Goal: Transaction & Acquisition: Purchase product/service

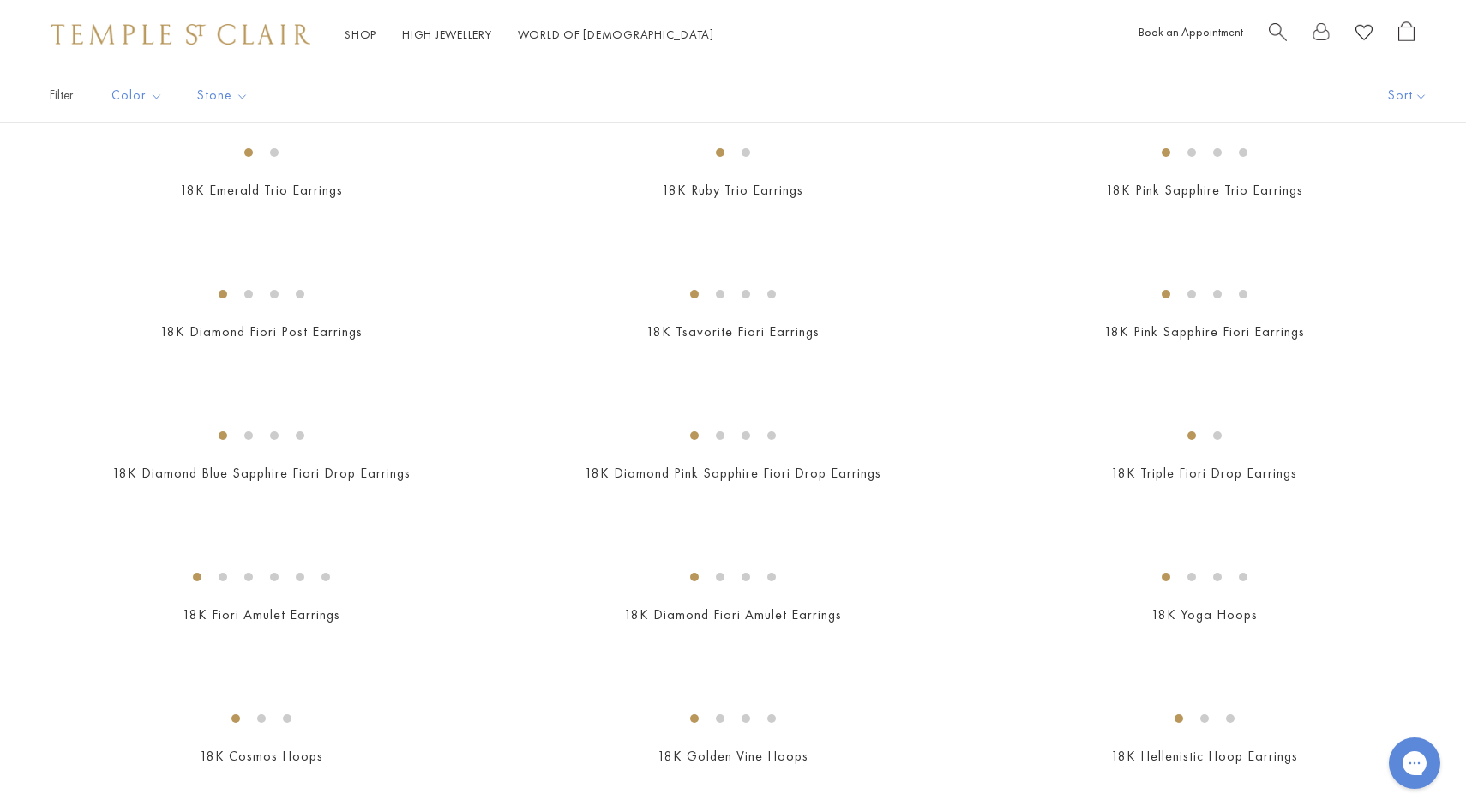
scroll to position [1150, 0]
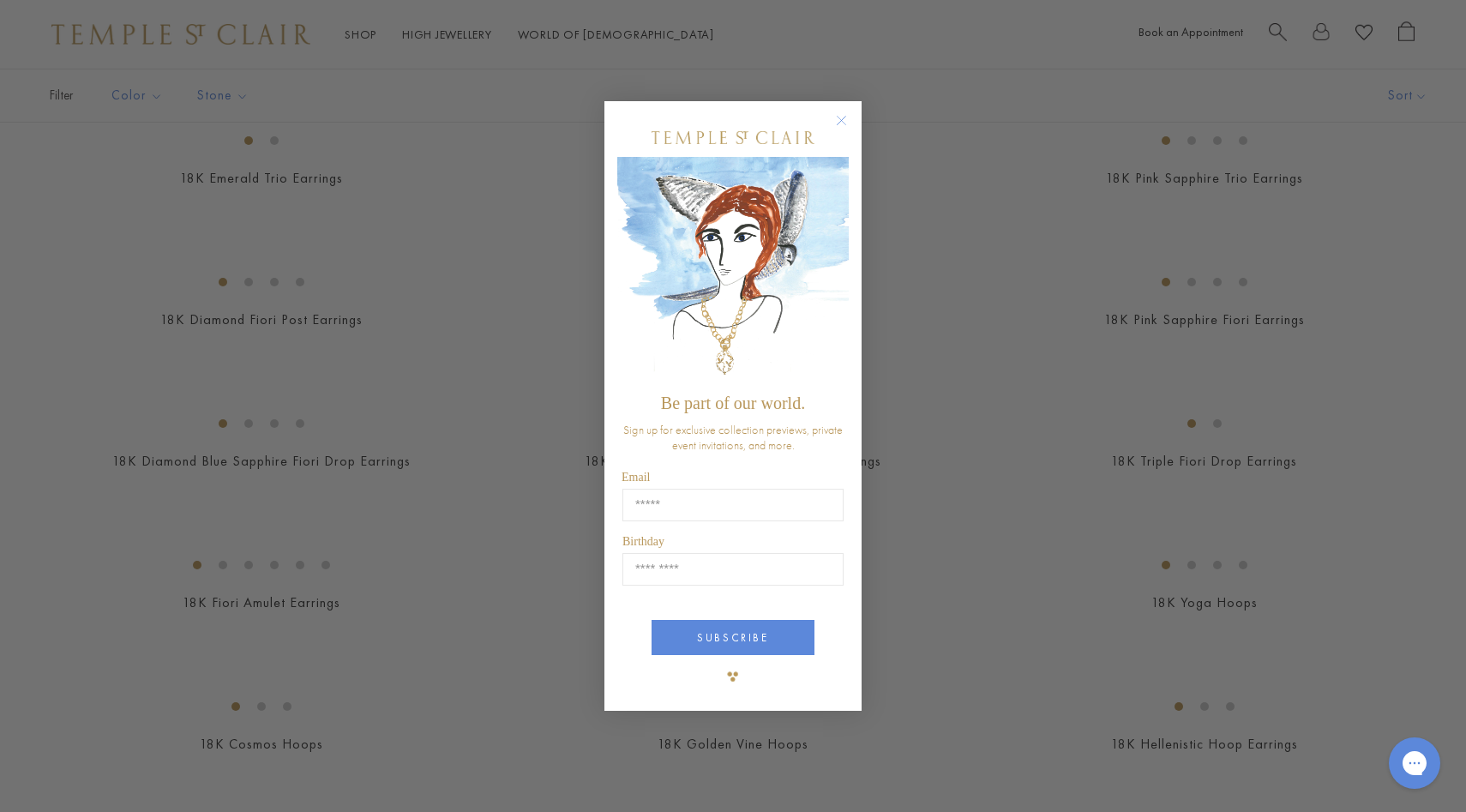
click at [849, 117] on circle "Close dialog" at bounding box center [842, 120] width 21 height 21
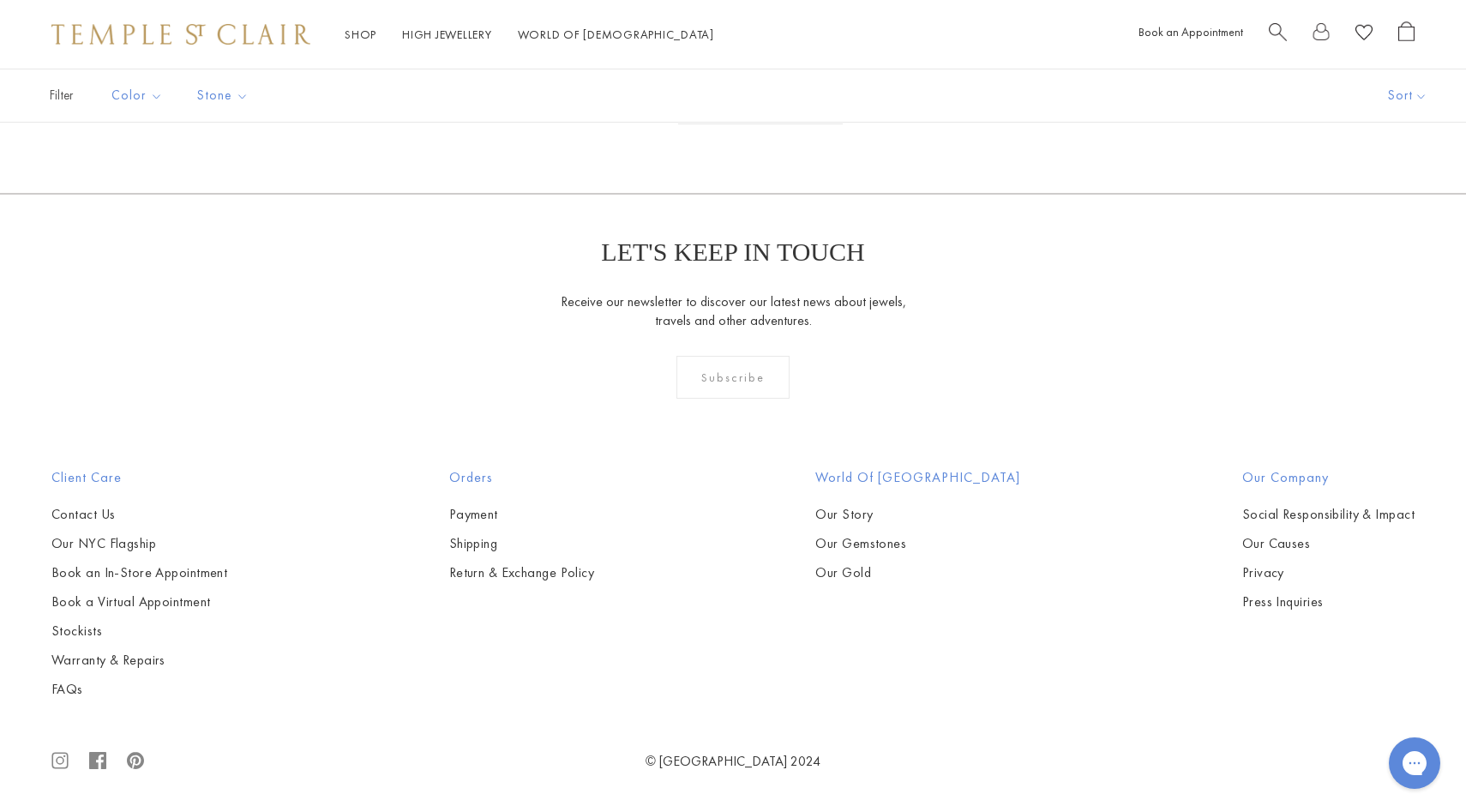
scroll to position [6140, 0]
click at [0, 0] on img at bounding box center [0, 0] width 0 height 0
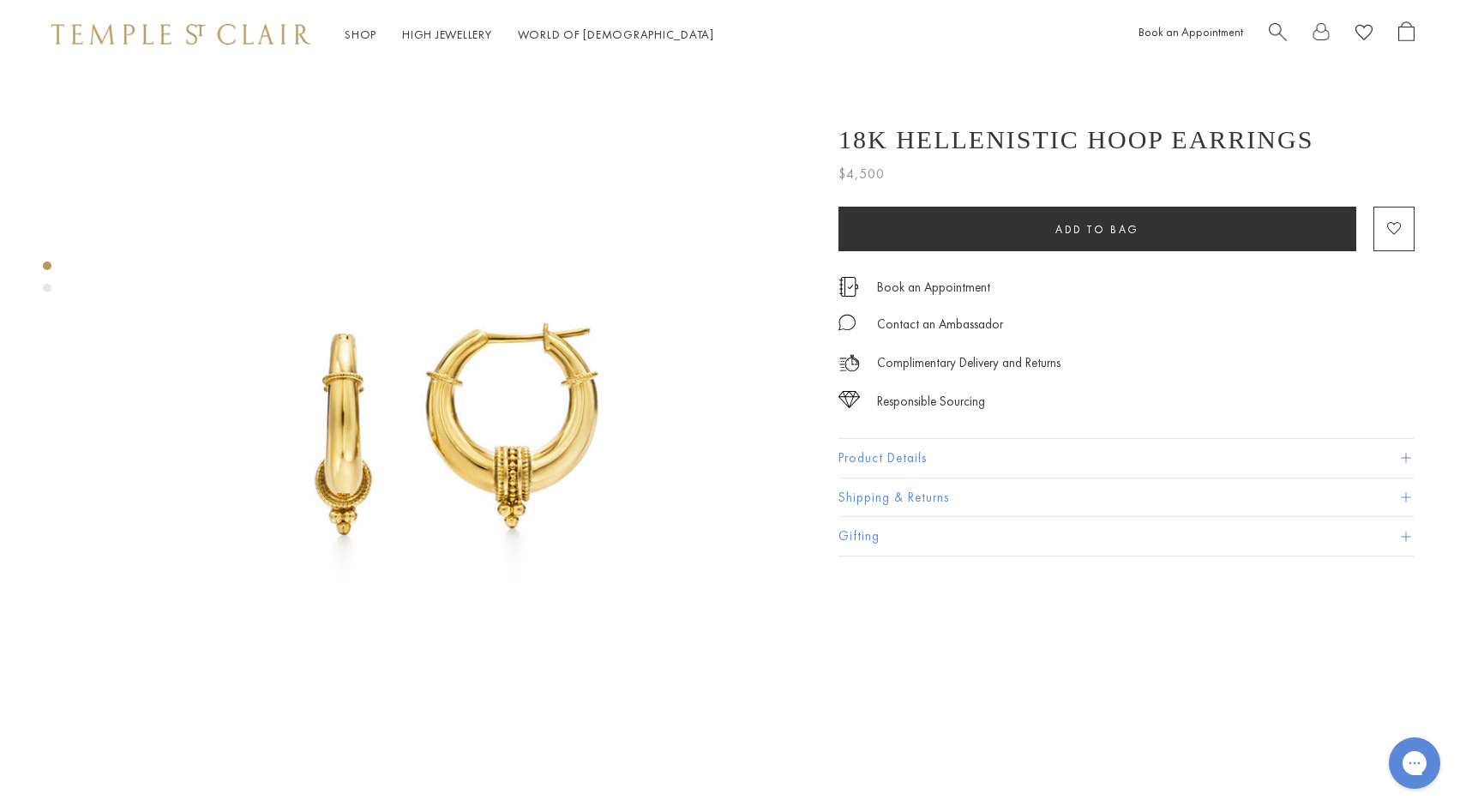
drag, startPoint x: 893, startPoint y: 134, endPoint x: 1331, endPoint y: 157, distance: 438.6
click at [1331, 157] on div "18K Hellenistic Hoop Earrings $4,500 Inspired by history, the 18K Hellenistic H…" at bounding box center [1126, 146] width 576 height 77
copy div "18K Hellenistic Hoop Earrings"
click at [1279, 29] on span "Search" at bounding box center [1278, 30] width 18 height 18
paste input "**********"
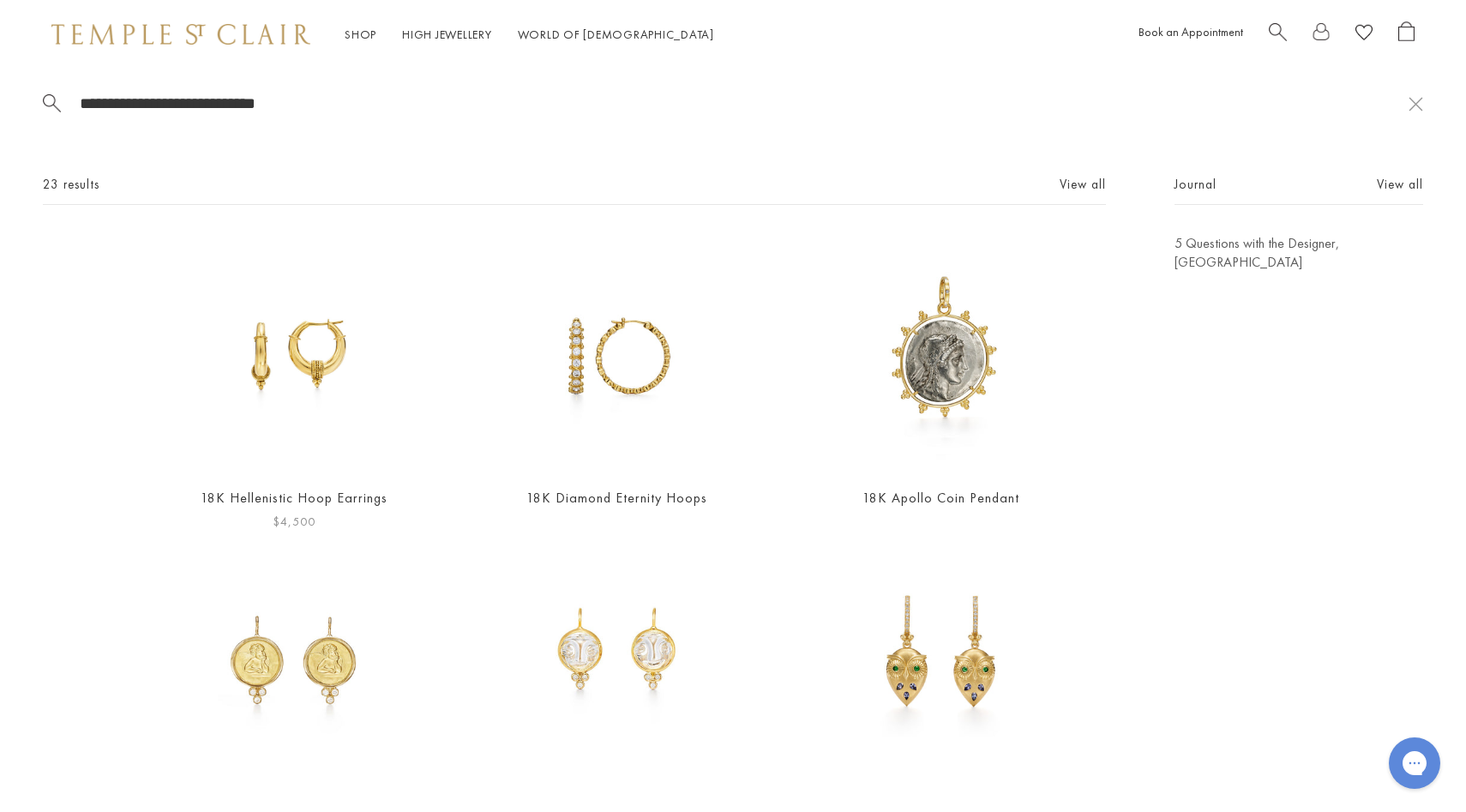
type input "**********"
click at [278, 368] on img at bounding box center [293, 352] width 238 height 238
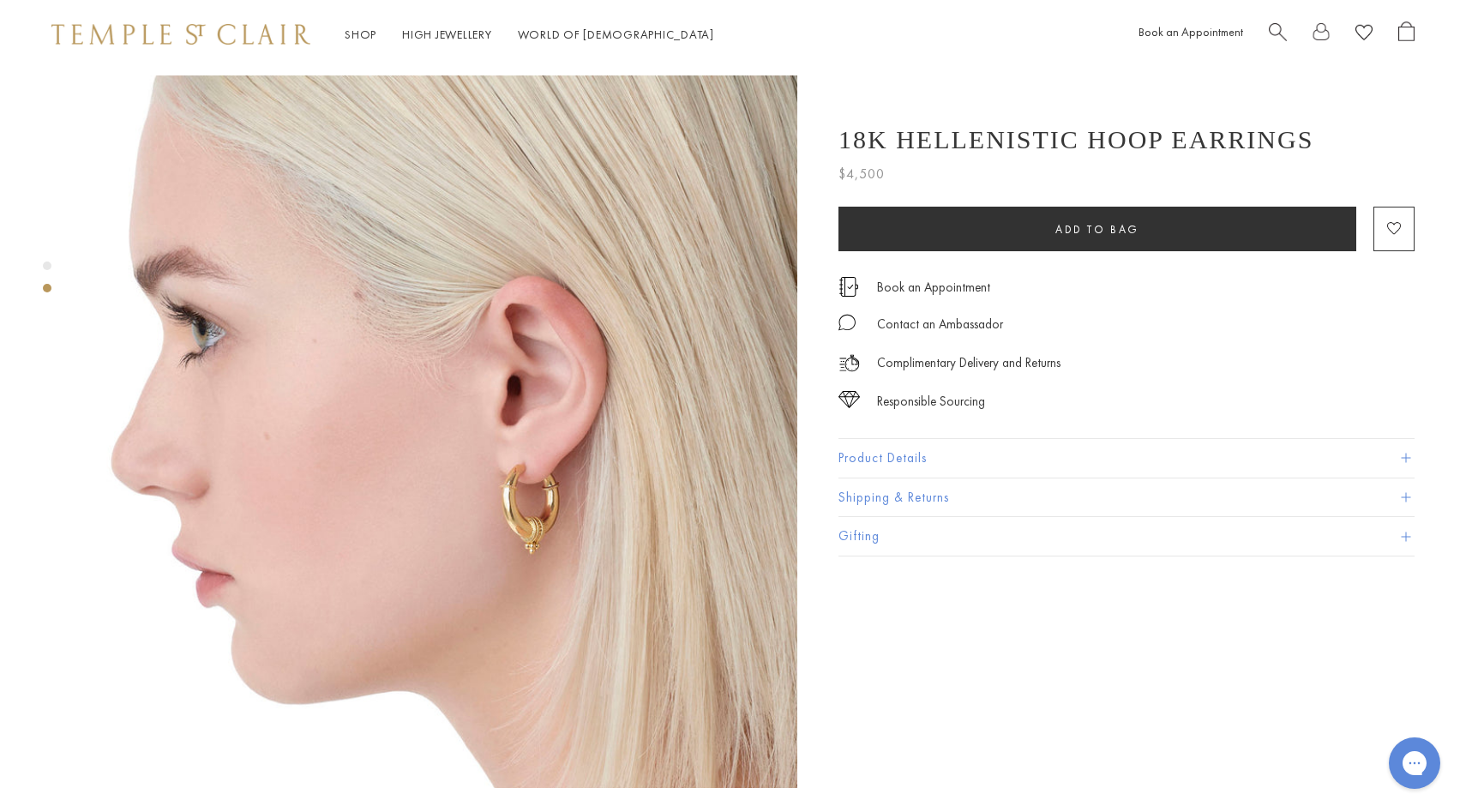
scroll to position [720, 0]
